Goal: Information Seeking & Learning: Learn about a topic

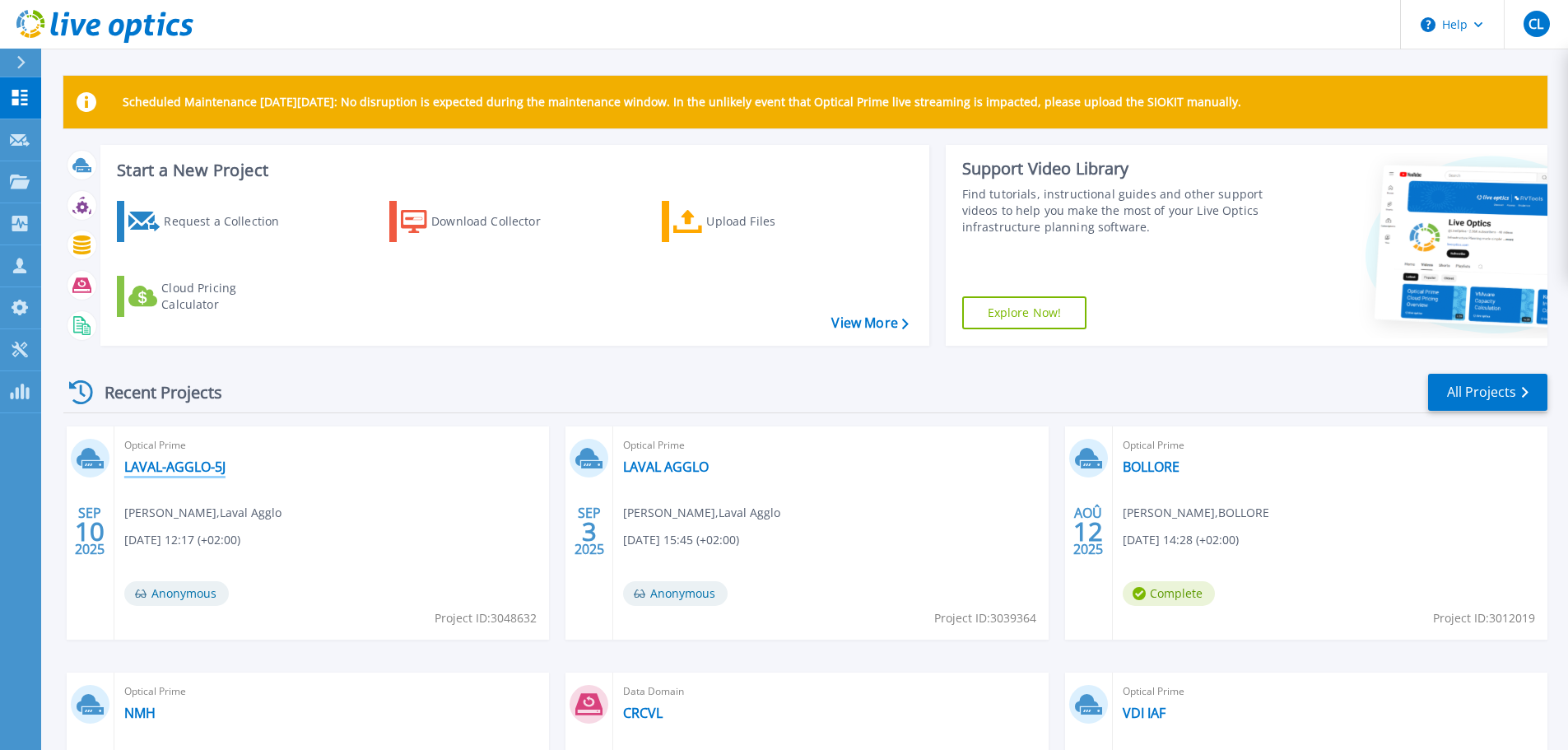
click at [203, 471] on link "LAVAL-AGGLO-5J" at bounding box center [174, 467] width 101 height 17
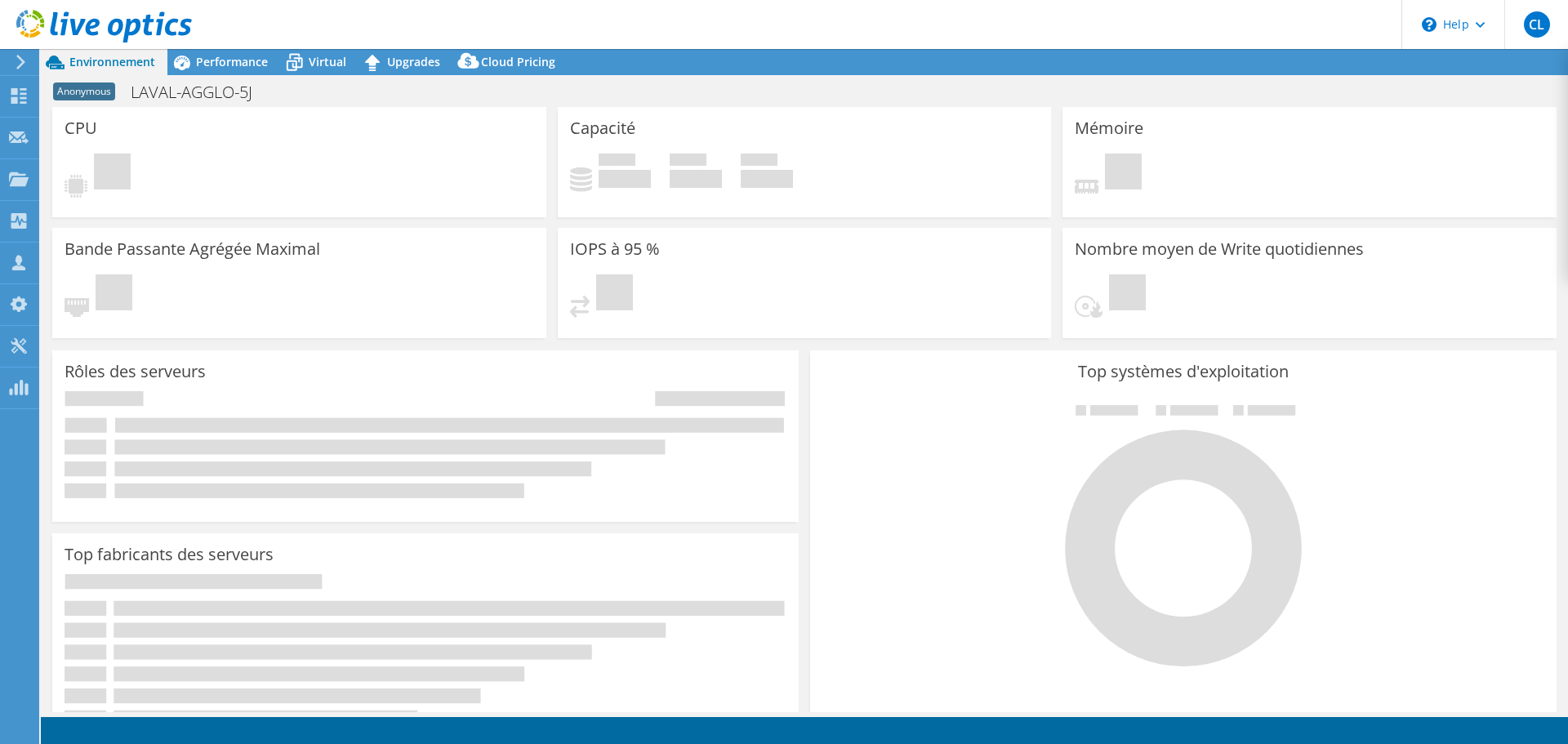
select select "USD"
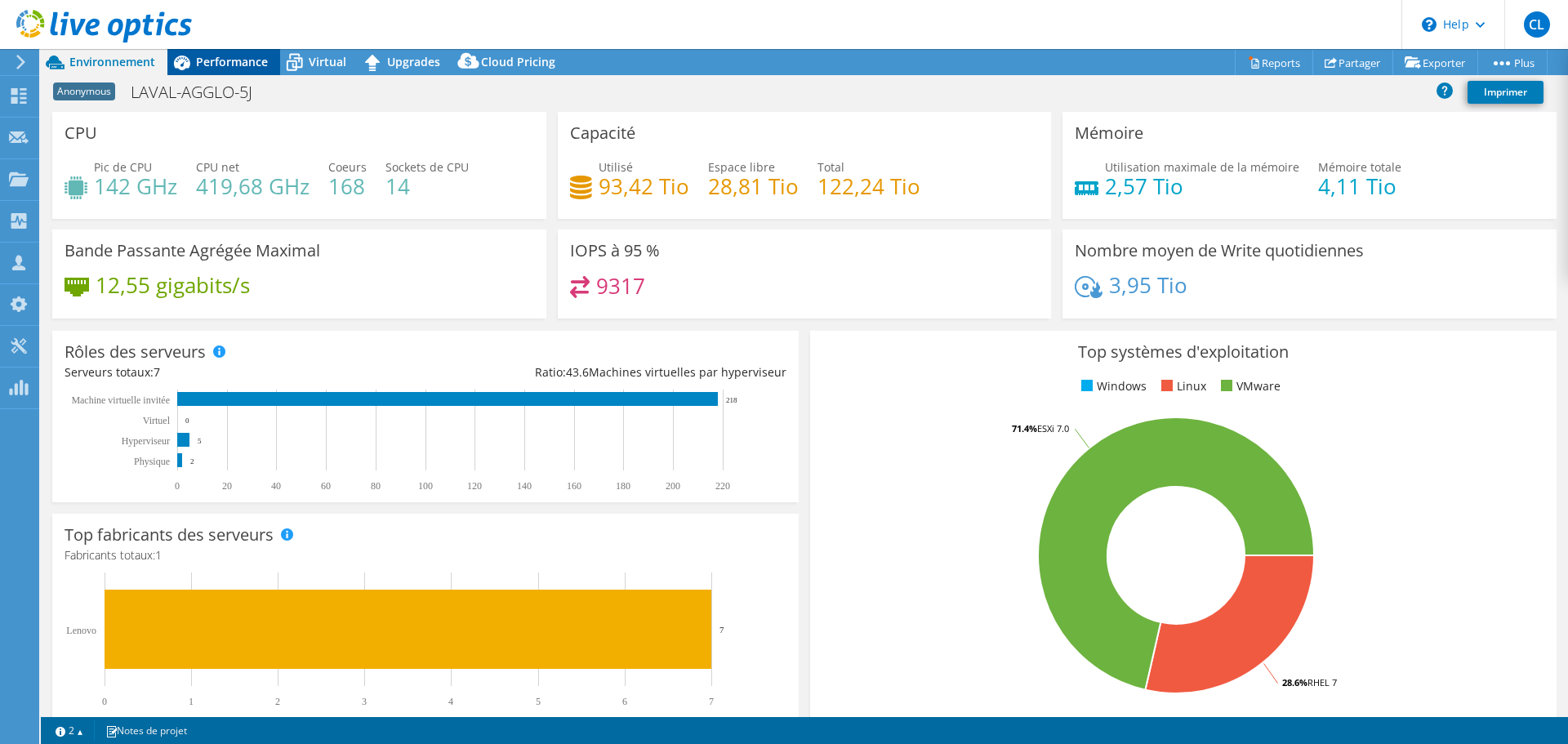
click at [246, 65] on span "Performance" at bounding box center [232, 62] width 72 height 16
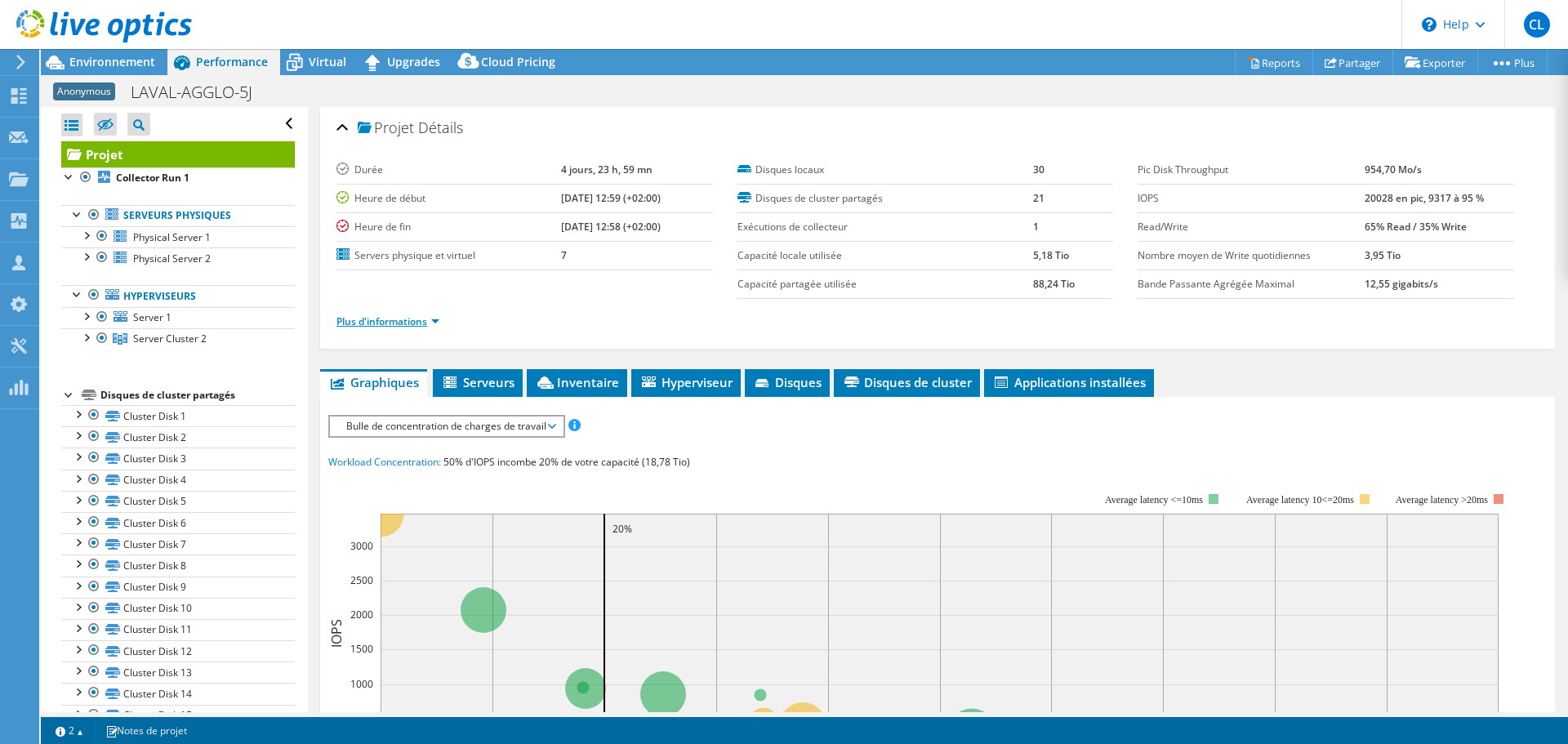
click at [429, 324] on link "Plus d'informations" at bounding box center [388, 321] width 103 height 14
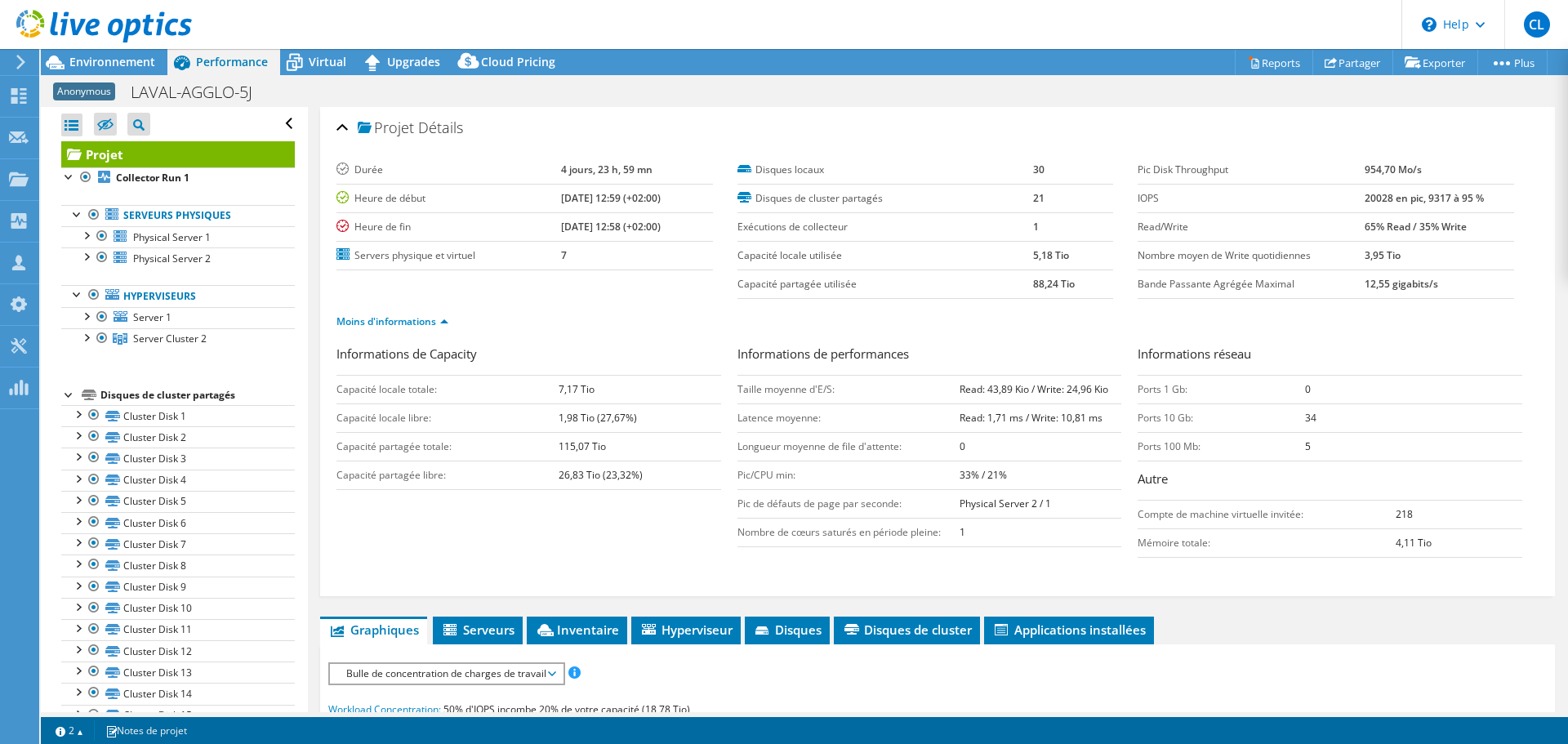
click at [1183, 257] on label "Nombre moyen de Write quotidiennes" at bounding box center [1251, 256] width 227 height 17
click at [1037, 279] on b "88,24 Tio" at bounding box center [1053, 283] width 41 height 14
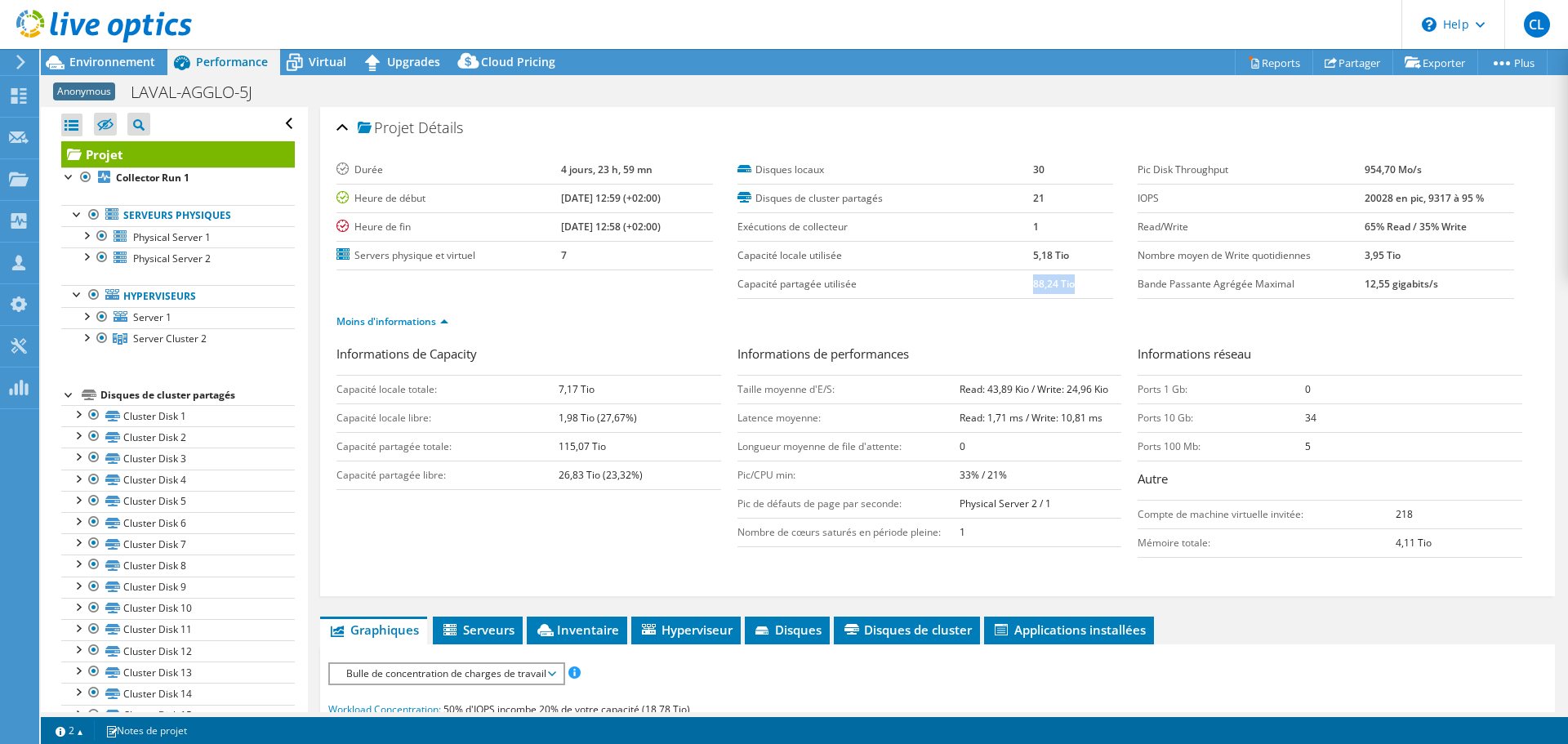
click at [1037, 279] on b "88,24 Tio" at bounding box center [1053, 283] width 41 height 14
click at [810, 257] on label "Capacité locale utilisée" at bounding box center [885, 256] width 295 height 17
click at [797, 252] on label "Capacité locale utilisée" at bounding box center [885, 256] width 295 height 17
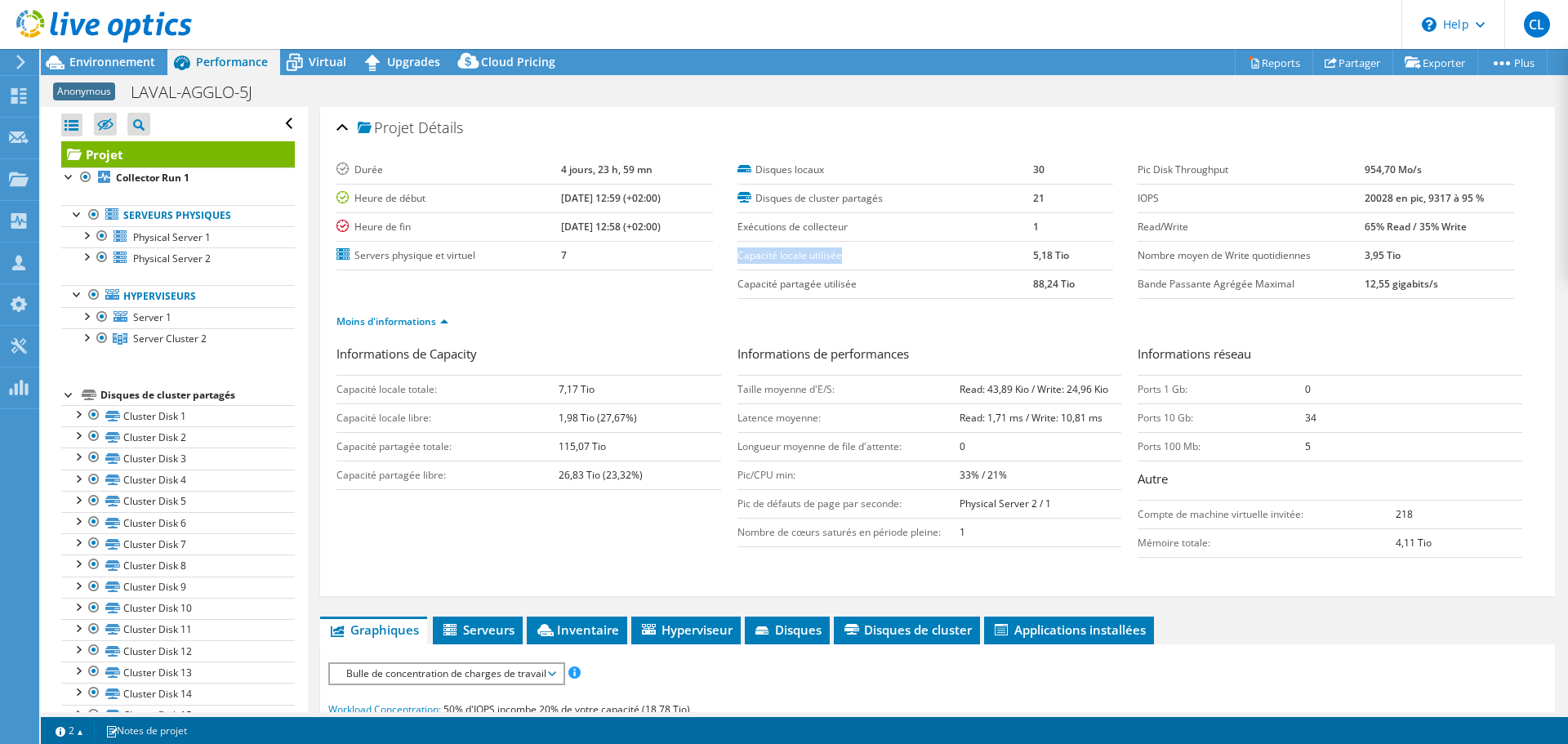
click at [797, 252] on label "Capacité locale utilisée" at bounding box center [885, 256] width 295 height 17
click at [808, 285] on label "Capacité partagée utilisée" at bounding box center [885, 284] width 295 height 17
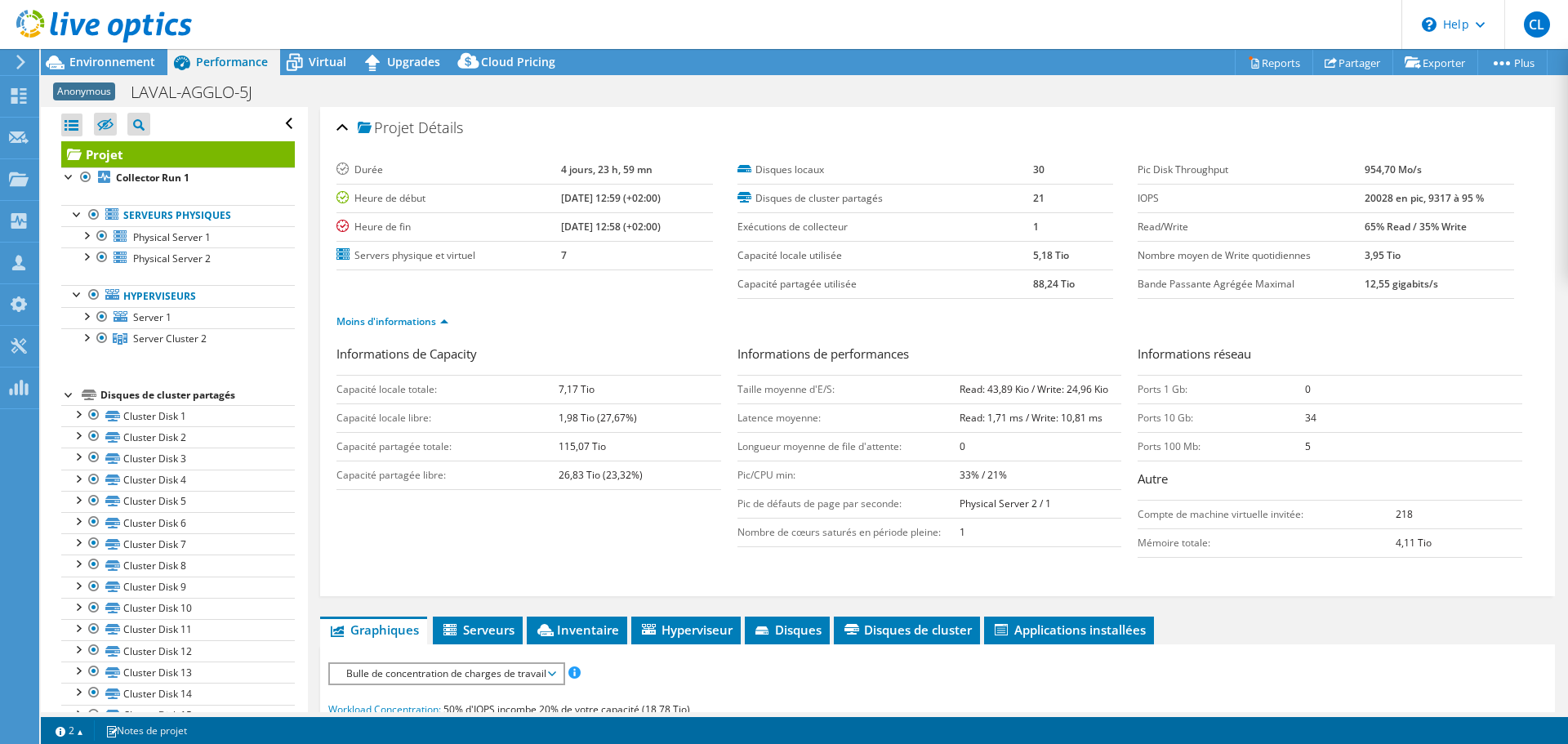
click at [799, 257] on label "Capacité locale utilisée" at bounding box center [885, 256] width 295 height 17
click at [804, 283] on label "Capacité partagée utilisée" at bounding box center [885, 284] width 295 height 17
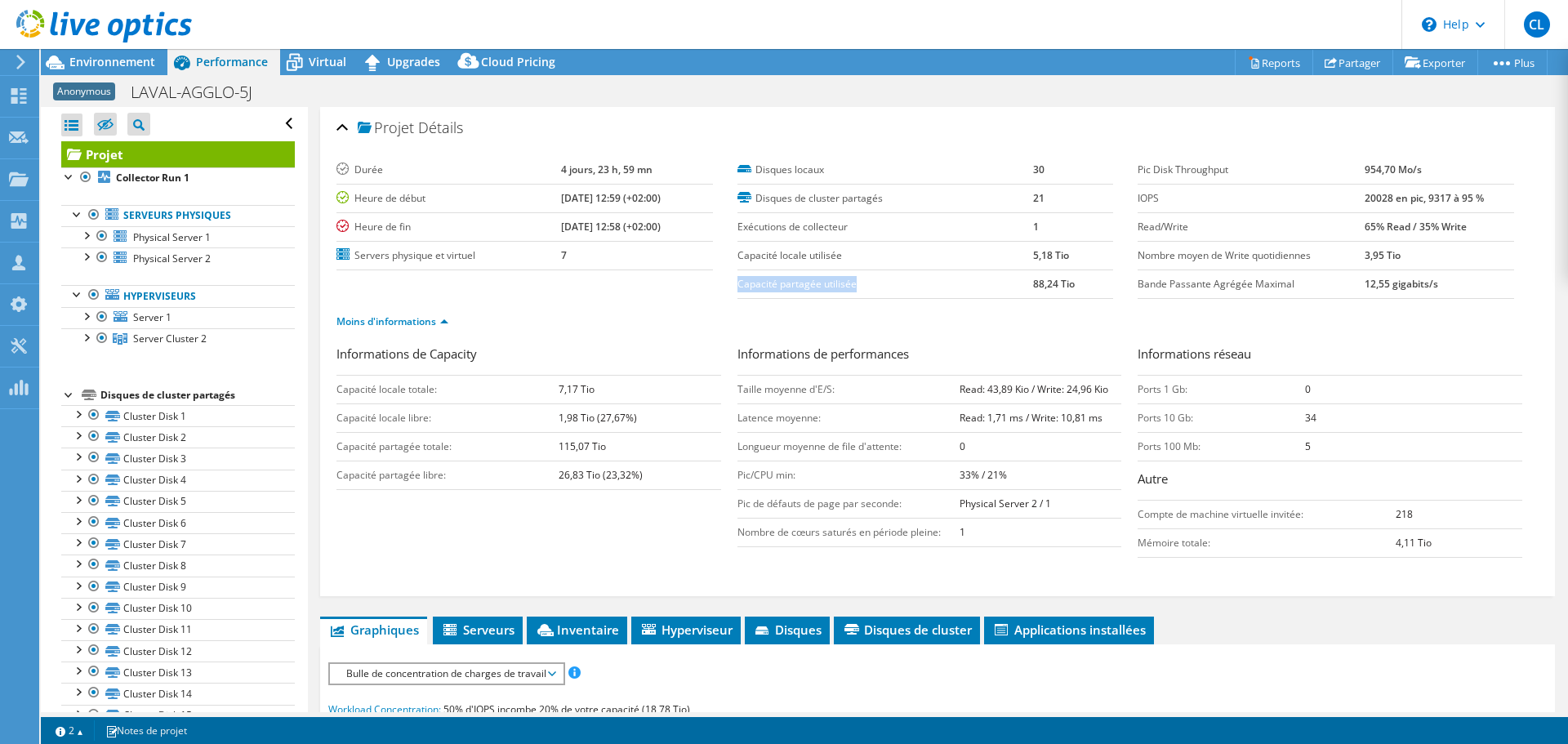
click at [804, 283] on label "Capacité partagée utilisée" at bounding box center [885, 284] width 295 height 17
click at [797, 252] on label "Capacité locale utilisée" at bounding box center [885, 256] width 295 height 17
click at [797, 284] on label "Capacité partagée utilisée" at bounding box center [885, 284] width 295 height 17
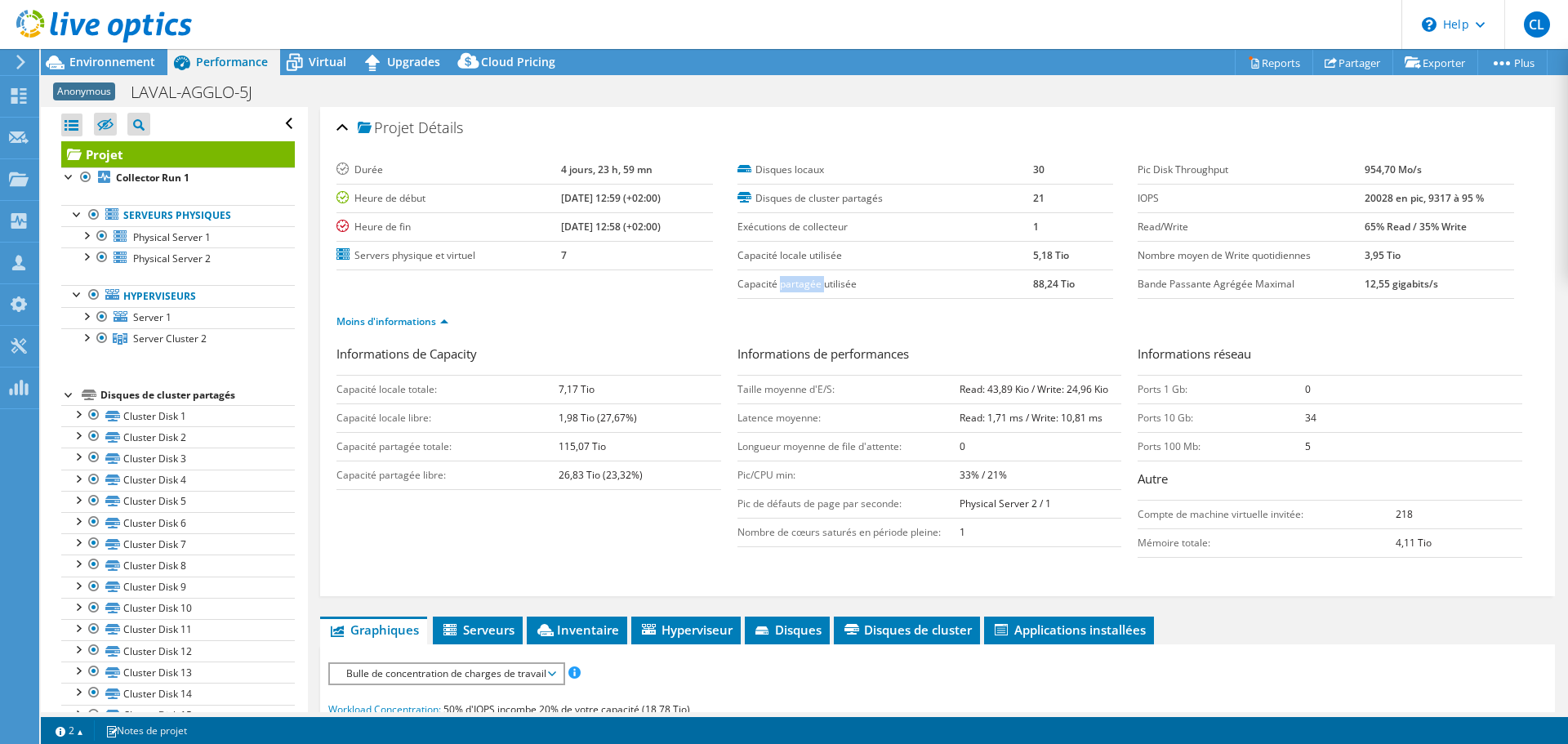
click at [797, 284] on label "Capacité partagée utilisée" at bounding box center [885, 284] width 295 height 17
click at [788, 253] on label "Capacité locale utilisée" at bounding box center [885, 256] width 295 height 17
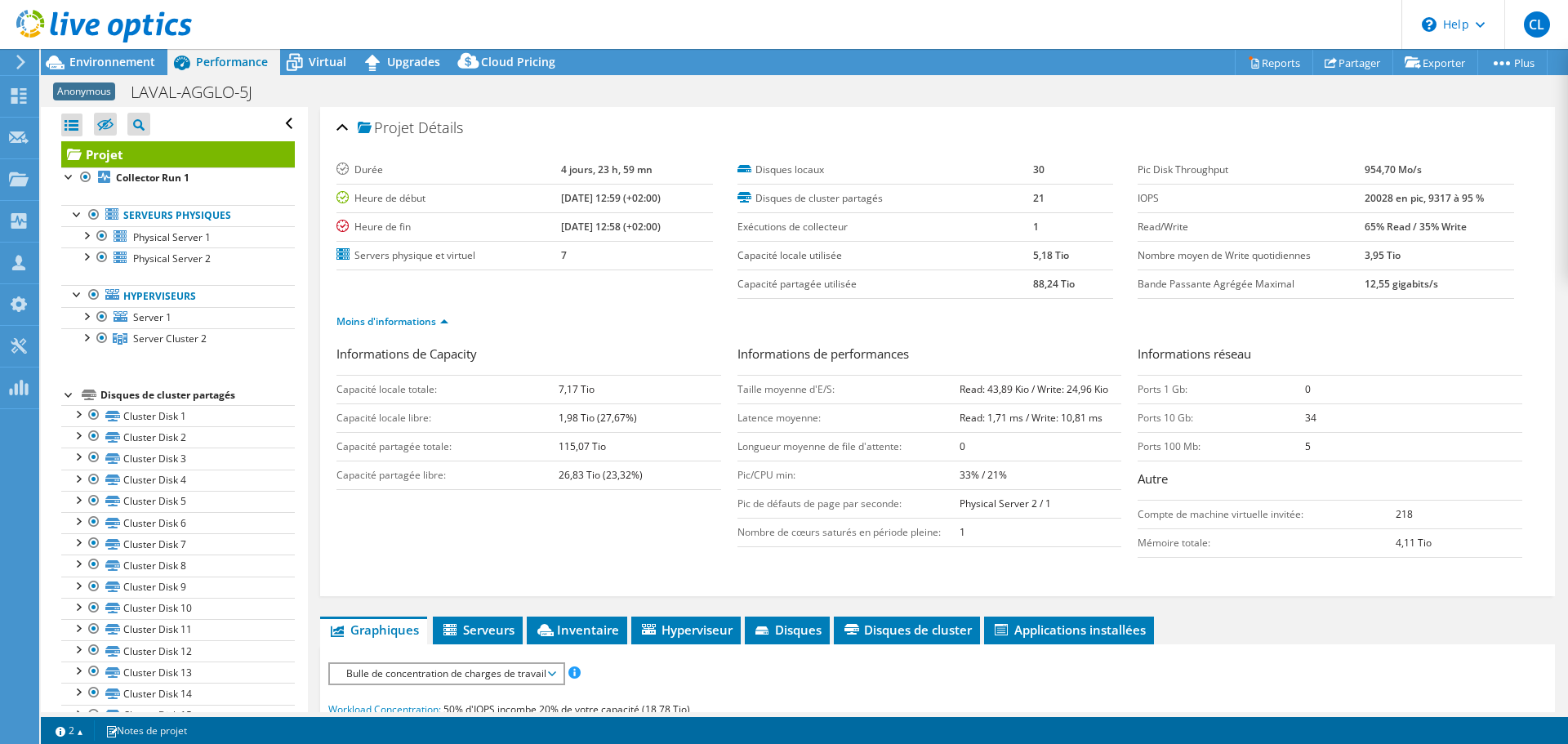
click at [795, 280] on label "Capacité partagée utilisée" at bounding box center [885, 284] width 295 height 17
click at [795, 280] on label "Capacité partagée utilisée" at bounding box center [885, 284] width 295 height 17
click at [785, 258] on label "Capacité locale utilisée" at bounding box center [885, 256] width 295 height 17
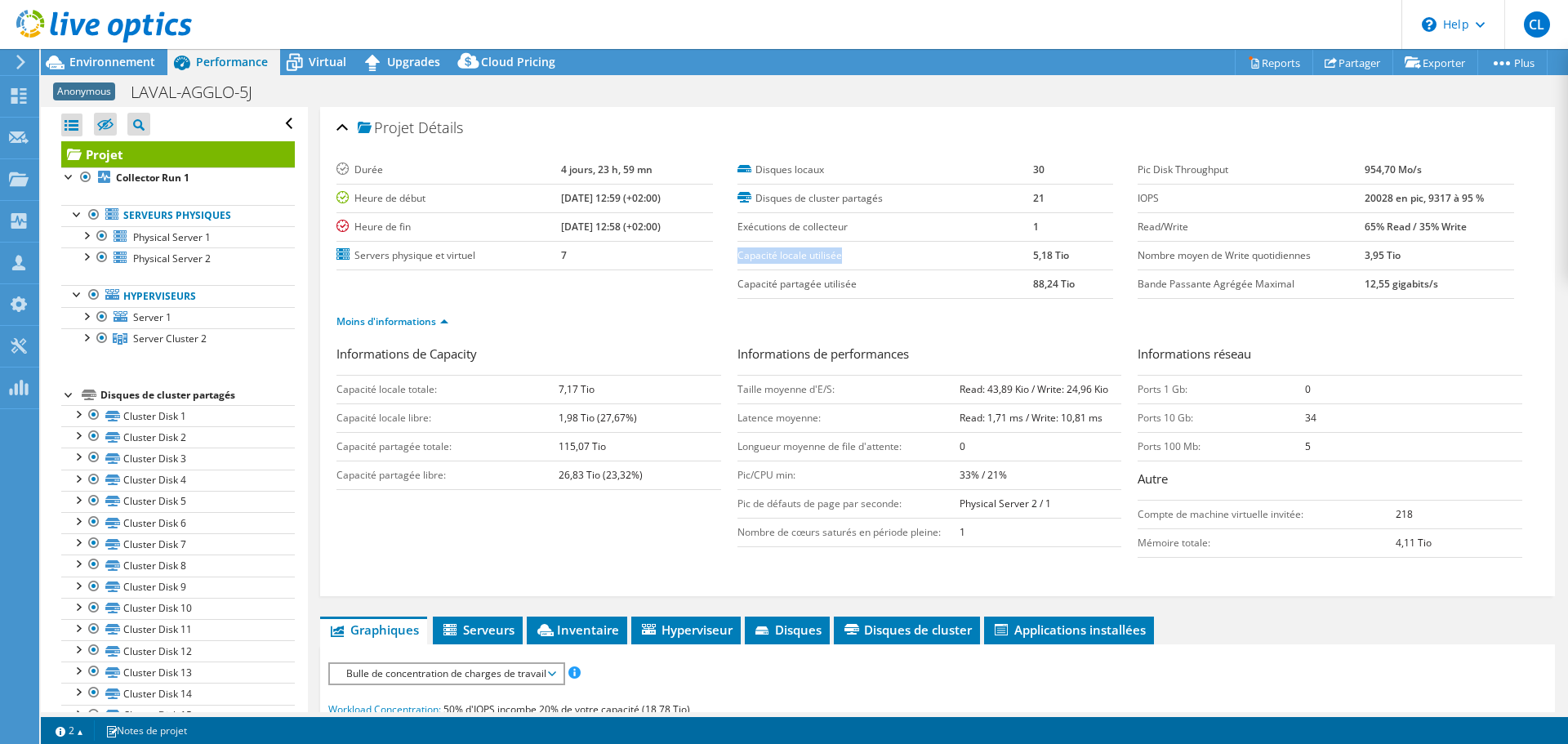
click at [785, 258] on label "Capacité locale utilisée" at bounding box center [885, 256] width 295 height 17
click at [788, 287] on label "Capacité partagée utilisée" at bounding box center [885, 284] width 295 height 17
click at [764, 197] on label "Disques de cluster partagés" at bounding box center [885, 199] width 295 height 17
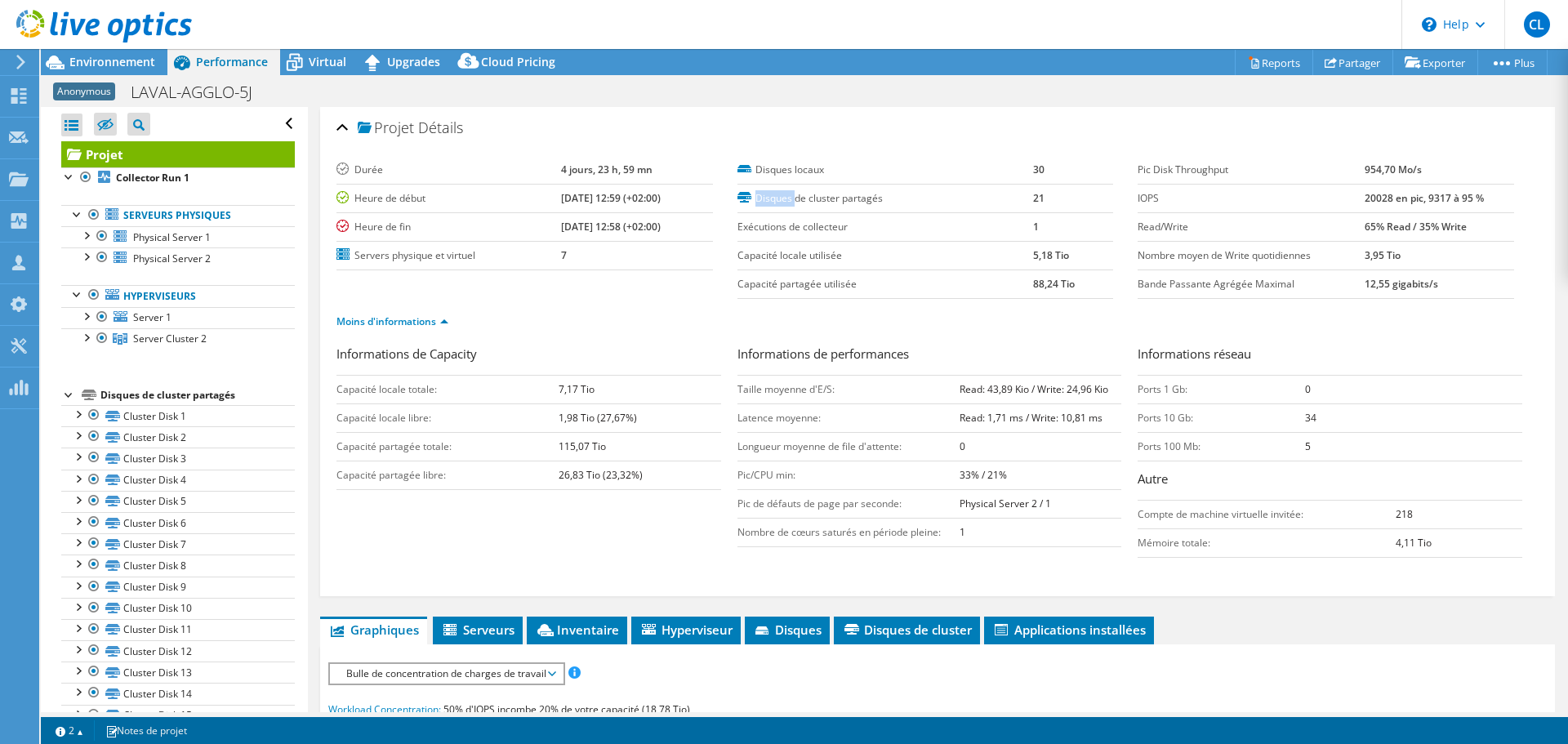
click at [764, 197] on label "Disques de cluster partagés" at bounding box center [885, 199] width 295 height 17
click at [775, 222] on label "Exécutions de collecteur" at bounding box center [885, 227] width 295 height 17
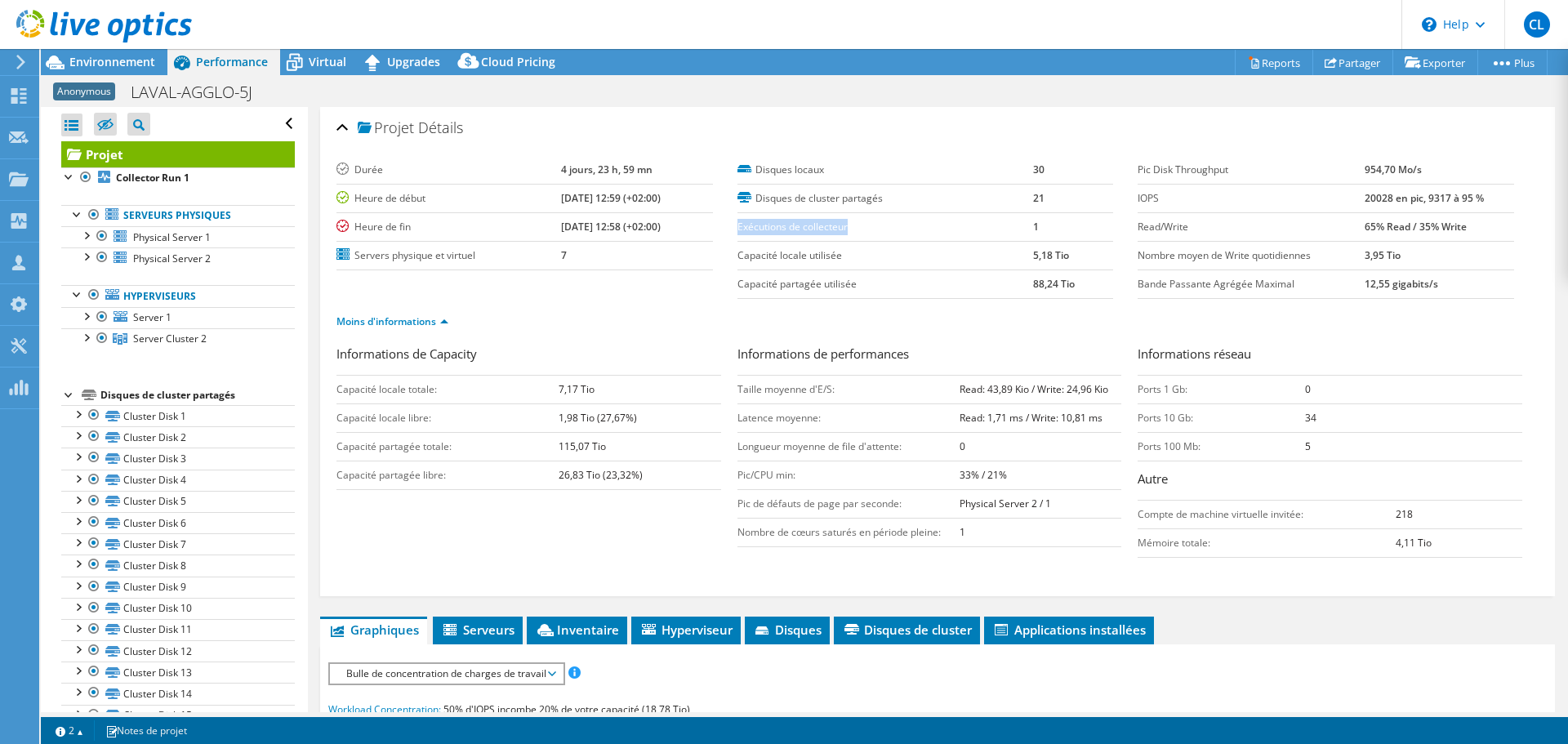
click at [783, 258] on label "Capacité locale utilisée" at bounding box center [885, 256] width 295 height 17
click at [586, 385] on b "7,17 Tio" at bounding box center [576, 388] width 36 height 14
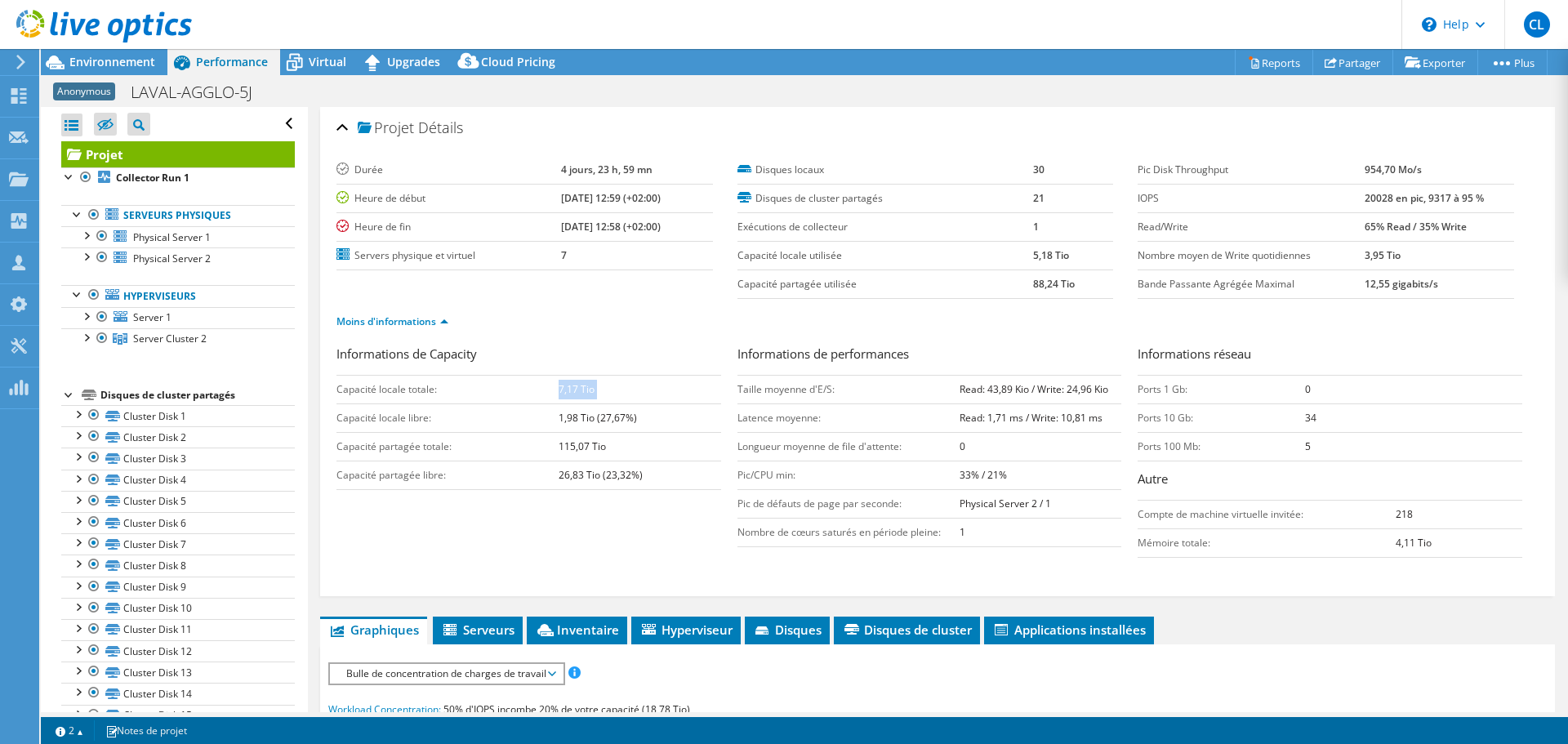
click at [586, 385] on b "7,17 Tio" at bounding box center [576, 388] width 36 height 14
click at [572, 418] on b "1,98 Tio (27,67%)" at bounding box center [597, 418] width 78 height 14
click at [570, 444] on b "115,07 Tio" at bounding box center [581, 446] width 47 height 14
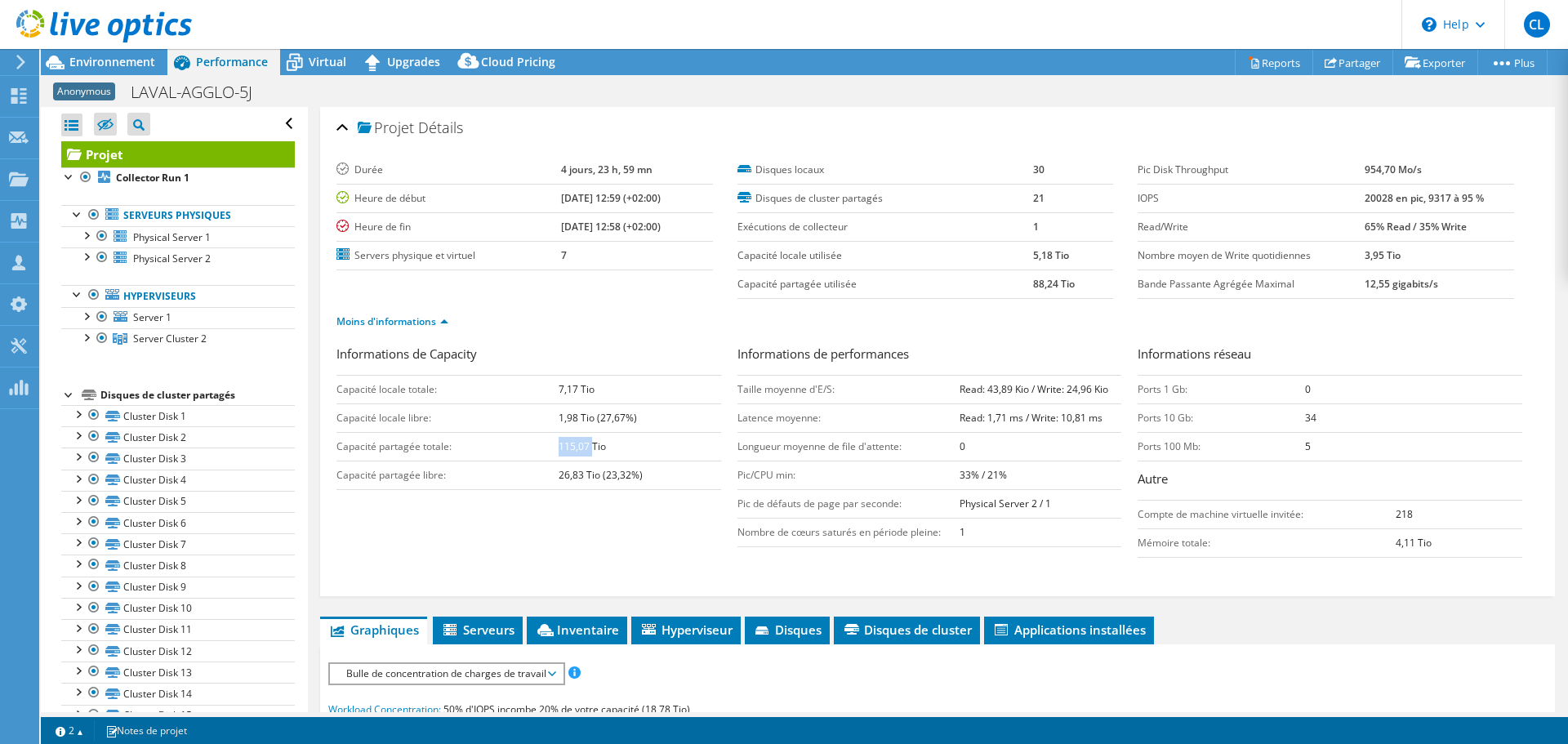
click at [571, 468] on b "26,83 Tio (23,32%)" at bounding box center [600, 475] width 84 height 14
